Goal: Find specific page/section: Find specific page/section

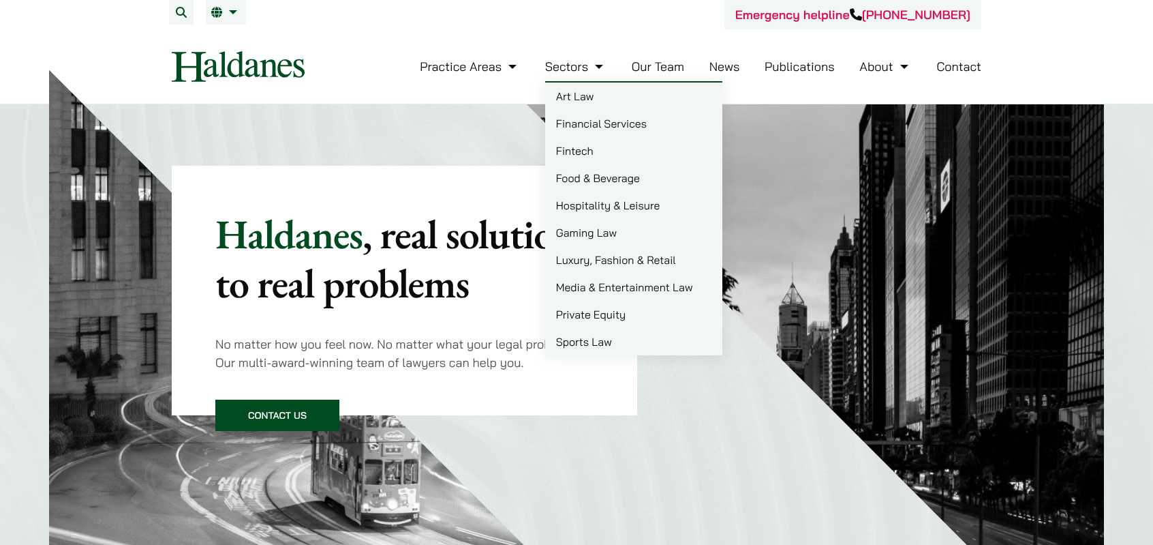
click at [644, 63] on link "Our Team" at bounding box center [658, 67] width 52 height 16
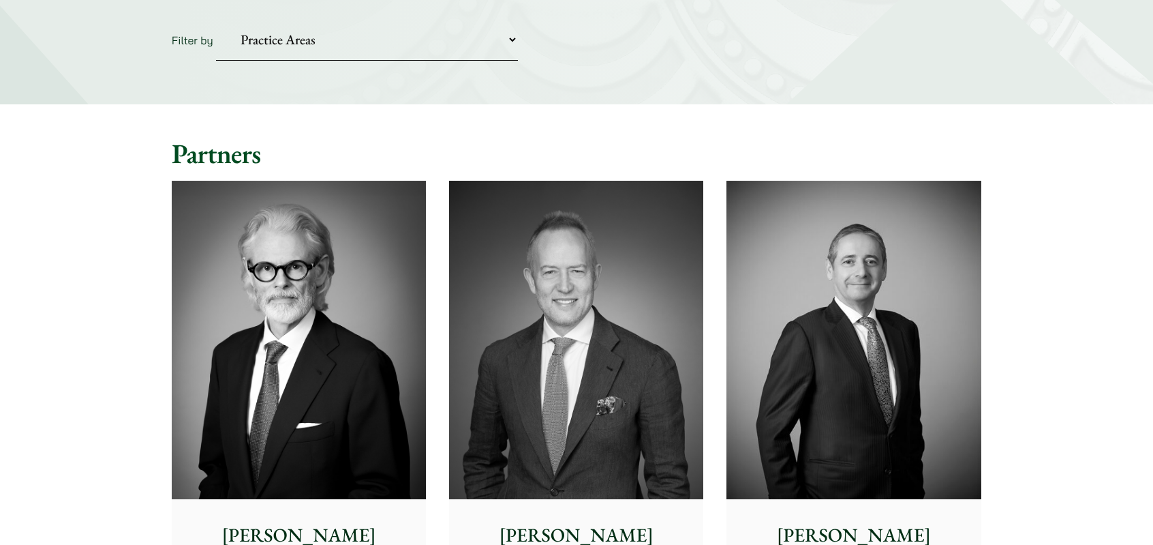
scroll to position [273, 0]
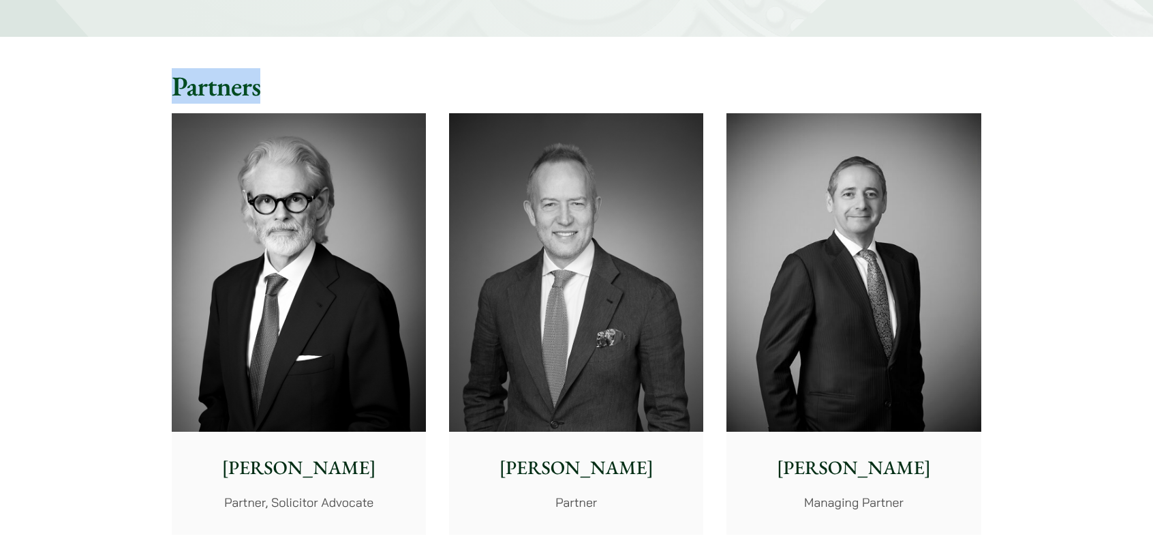
drag, startPoint x: 179, startPoint y: 82, endPoint x: 280, endPoint y: 90, distance: 101.8
click at [280, 90] on h2 "Partners" at bounding box center [577, 86] width 810 height 33
click at [276, 90] on h2 "Partners" at bounding box center [577, 86] width 810 height 33
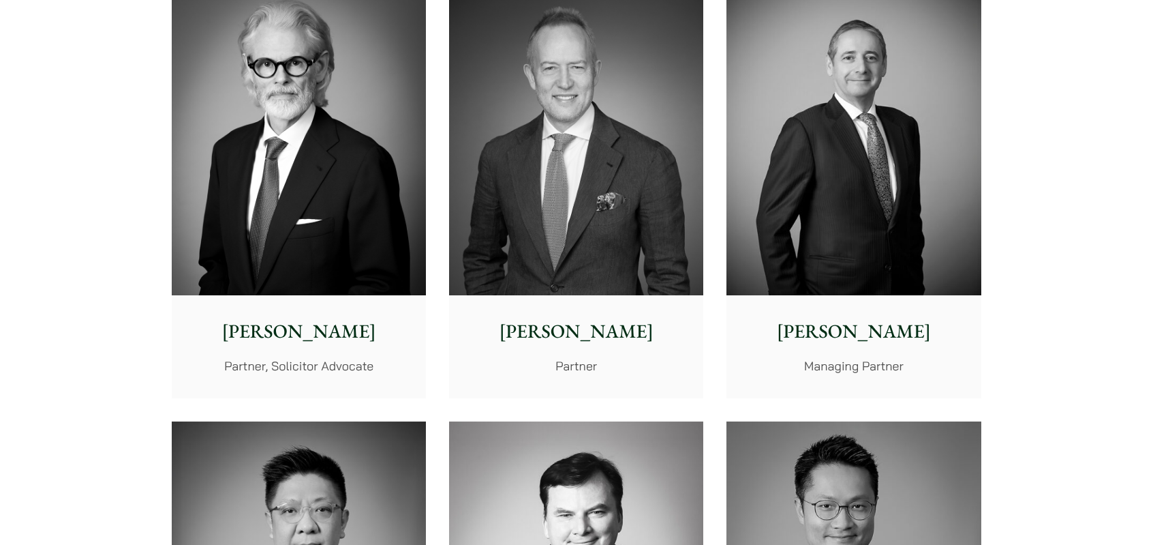
scroll to position [750, 0]
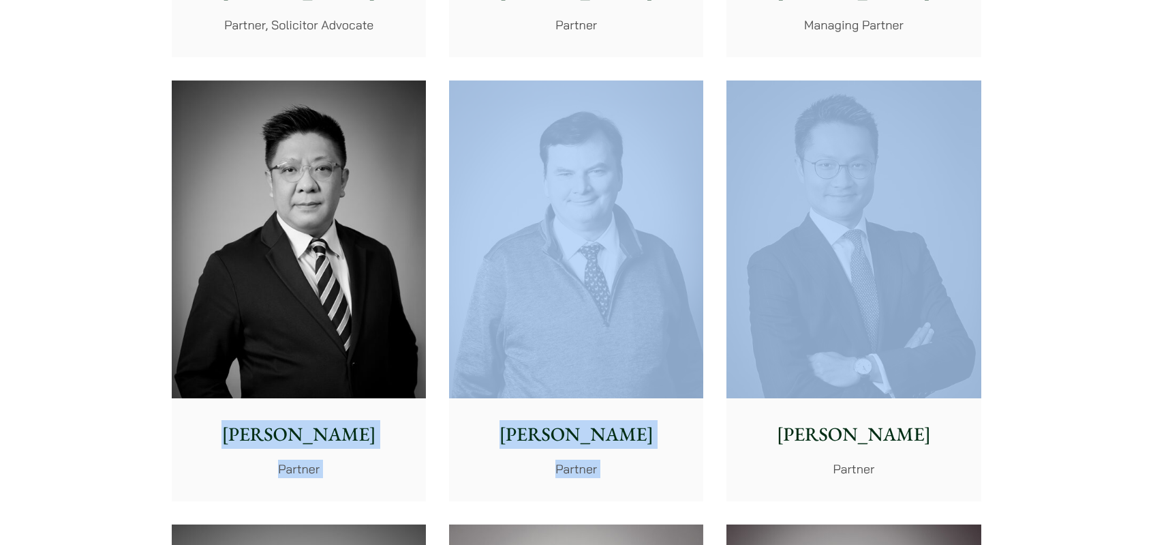
drag, startPoint x: 436, startPoint y: 160, endPoint x: 1003, endPoint y: 311, distance: 586.2
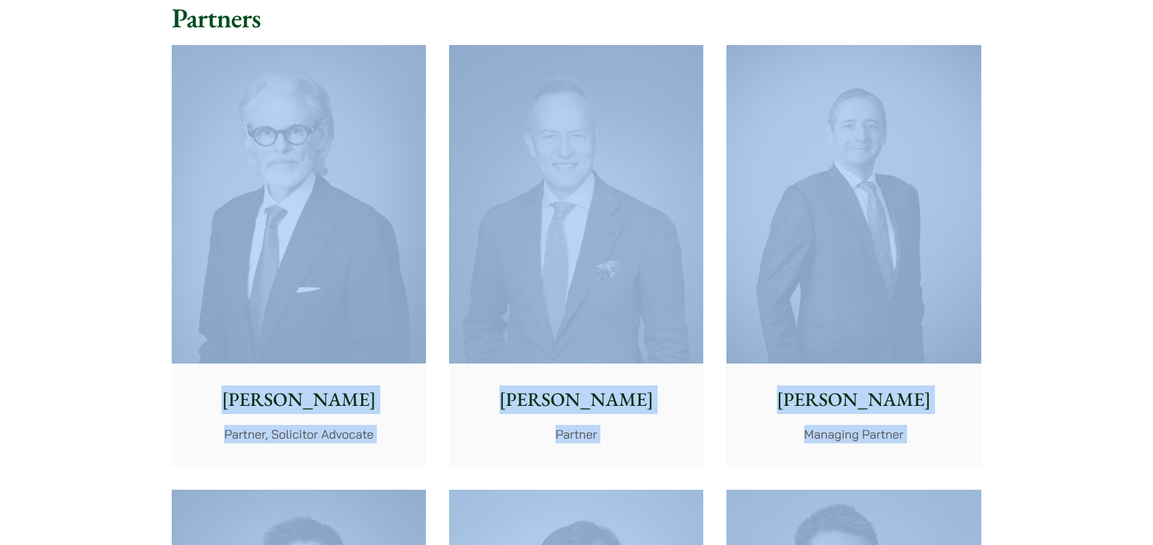
scroll to position [136, 0]
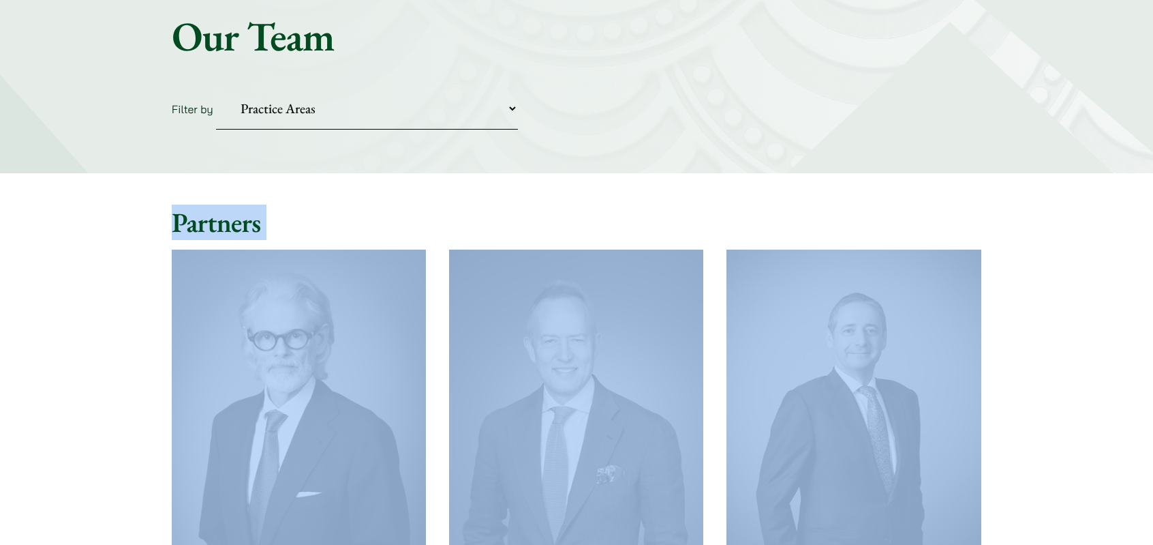
drag, startPoint x: 1003, startPoint y: 475, endPoint x: 158, endPoint y: 213, distance: 884.3
click at [193, 219] on h2 "Partners" at bounding box center [577, 222] width 810 height 33
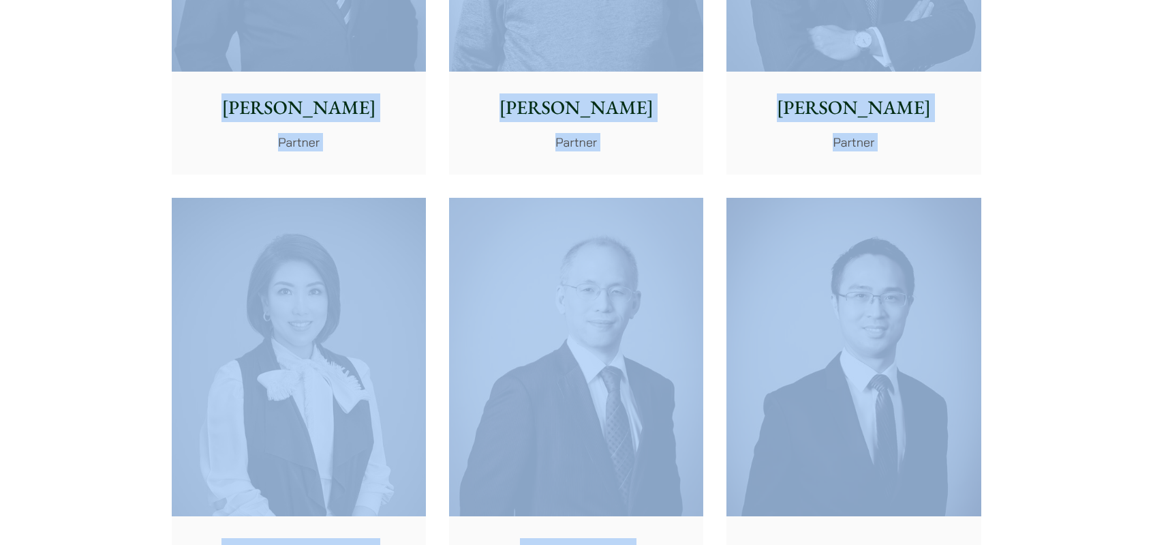
scroll to position [1090, 0]
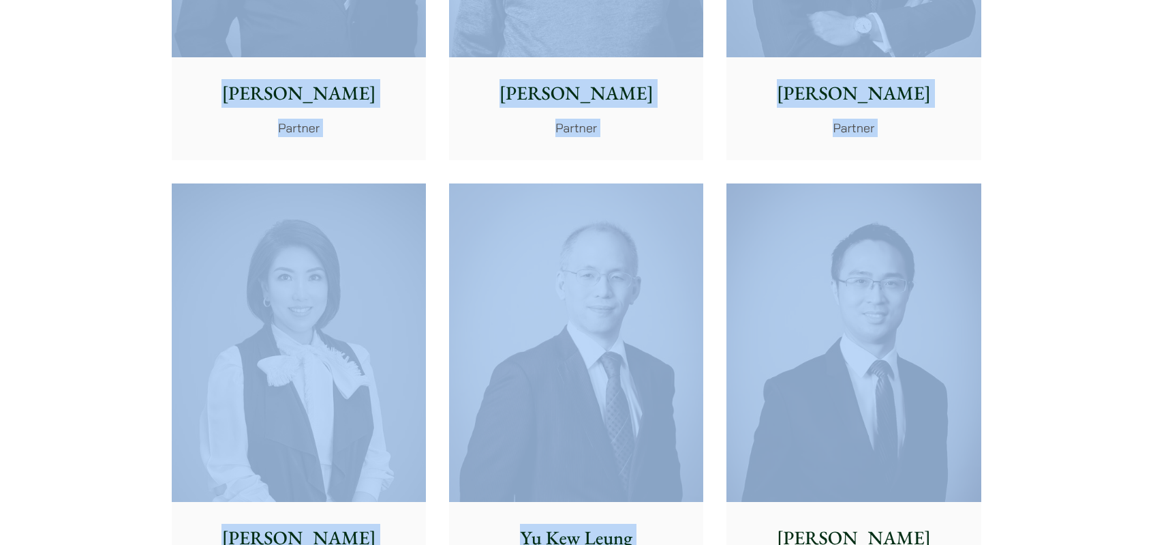
drag, startPoint x: 169, startPoint y: 217, endPoint x: 1003, endPoint y: 358, distance: 845.5
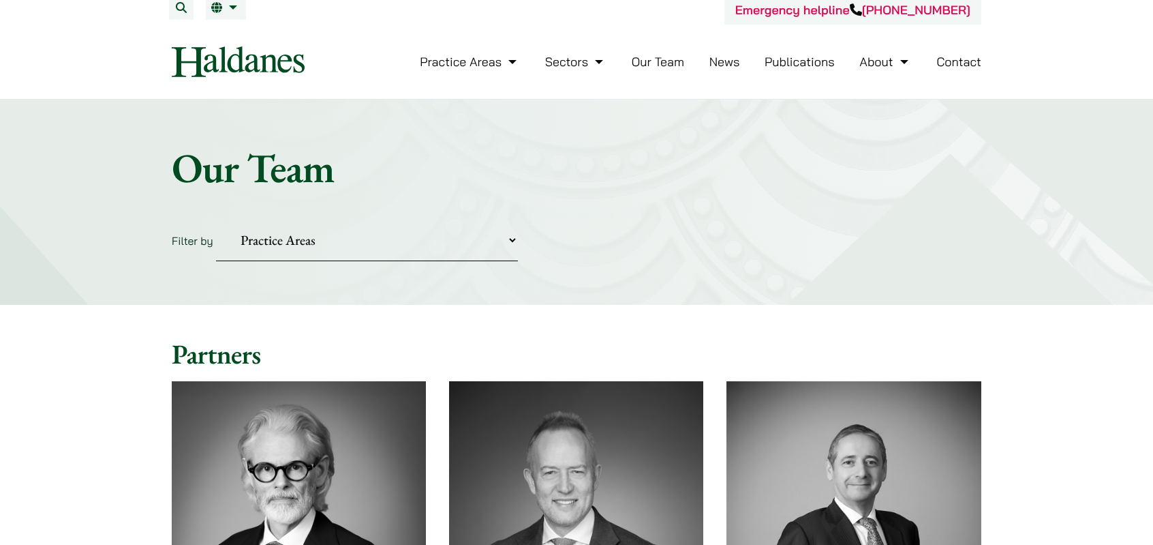
scroll to position [0, 0]
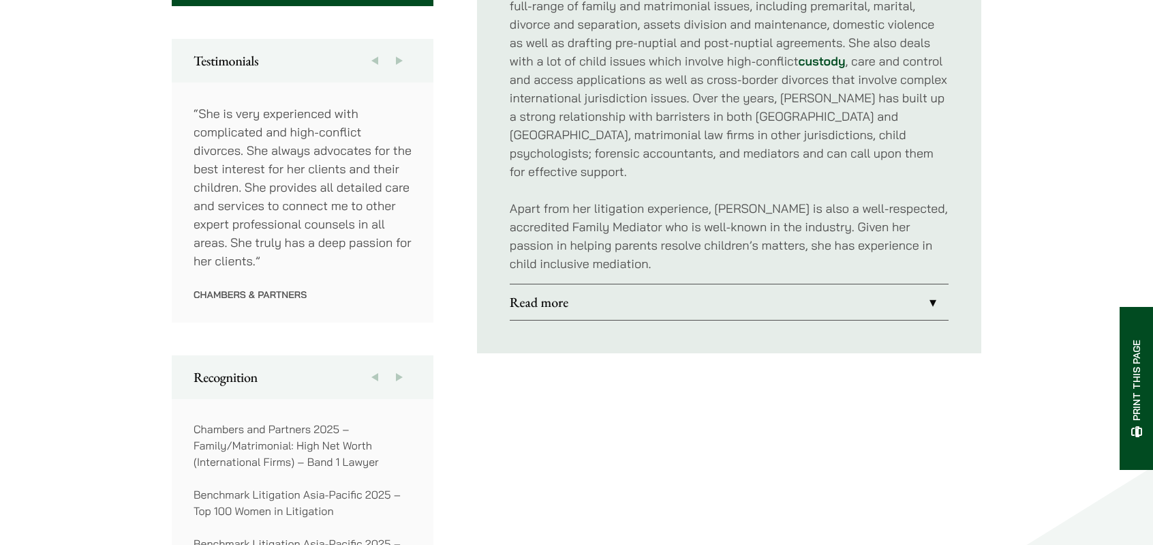
scroll to position [750, 0]
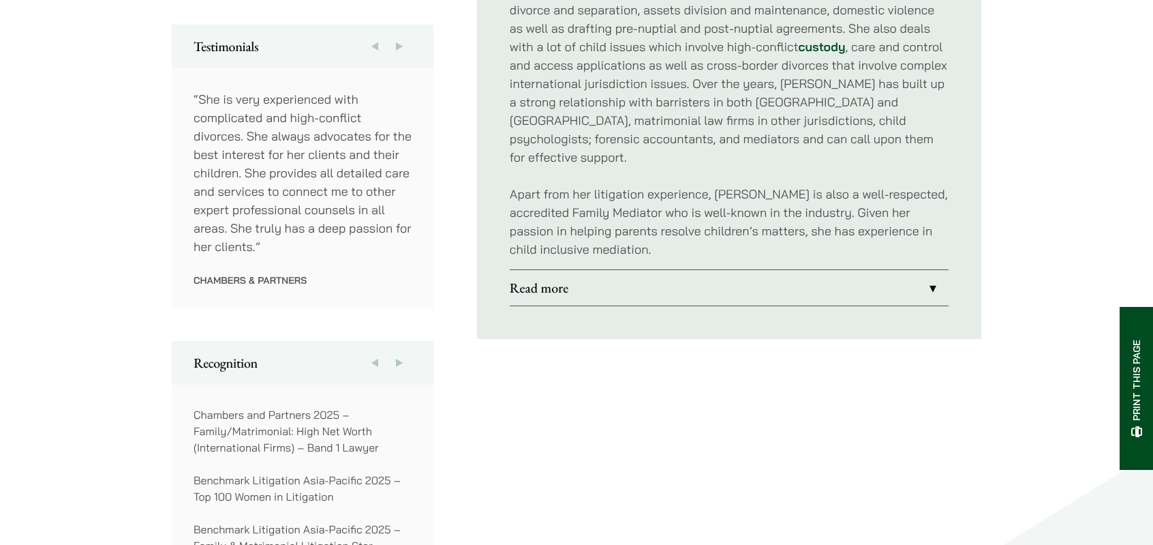
click at [930, 270] on link "Read more" at bounding box center [729, 287] width 439 height 35
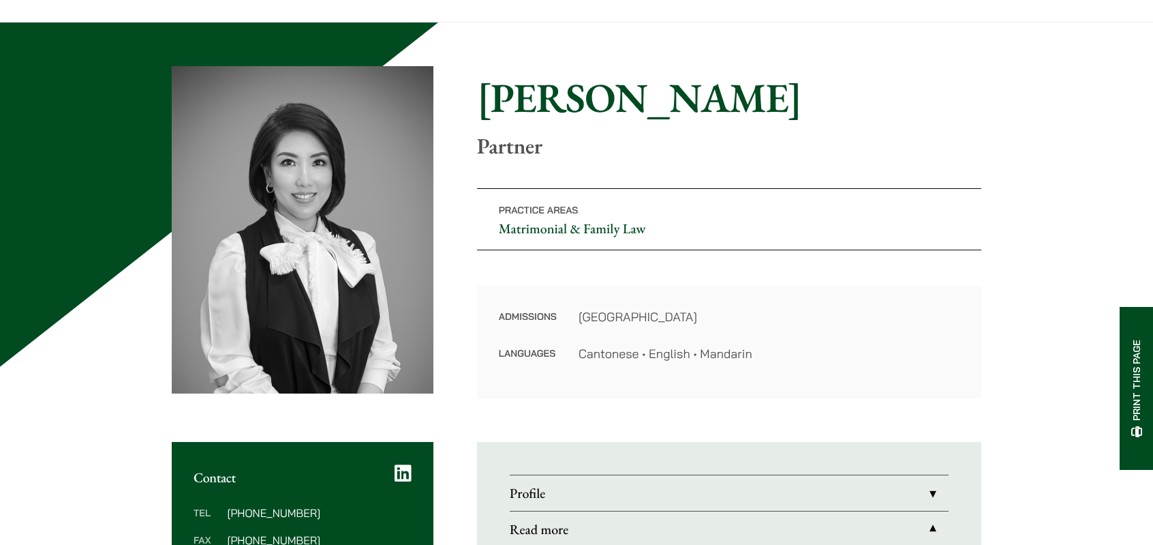
scroll to position [68, 0]
